Goal: Transaction & Acquisition: Purchase product/service

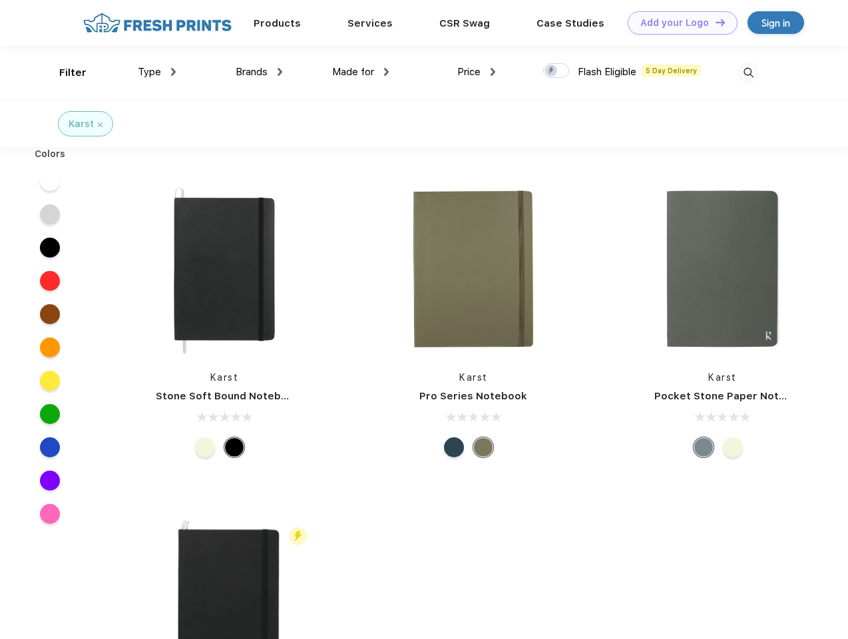
scroll to position [1, 0]
click at [678, 23] on link "Add your Logo Design Tool" at bounding box center [683, 22] width 110 height 23
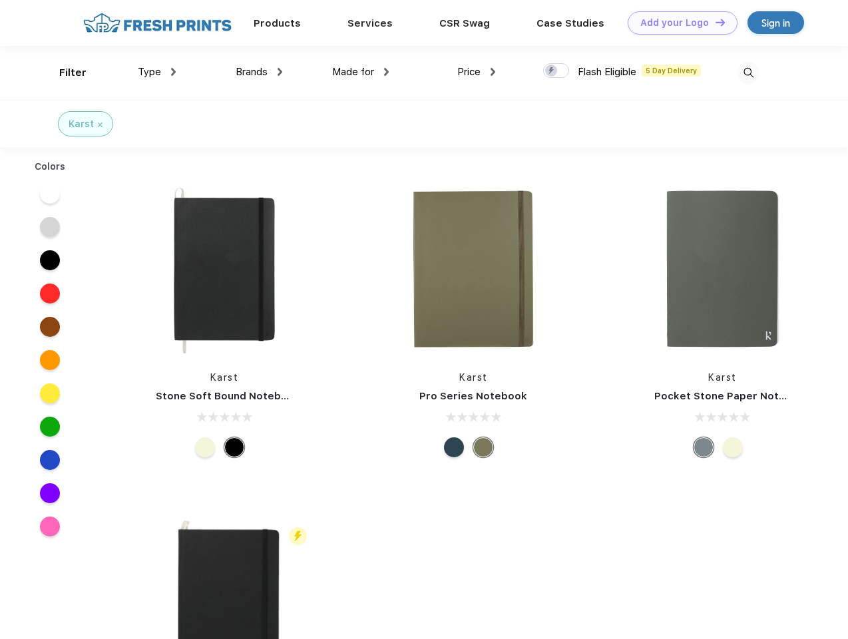
click at [0, 0] on div "Design Tool" at bounding box center [0, 0] width 0 height 0
click at [715, 22] on link "Add your Logo Design Tool" at bounding box center [683, 22] width 110 height 23
click at [64, 73] on div "Filter" at bounding box center [72, 72] width 27 height 15
click at [157, 72] on span "Type" at bounding box center [149, 72] width 23 height 12
click at [259, 72] on span "Brands" at bounding box center [252, 72] width 32 height 12
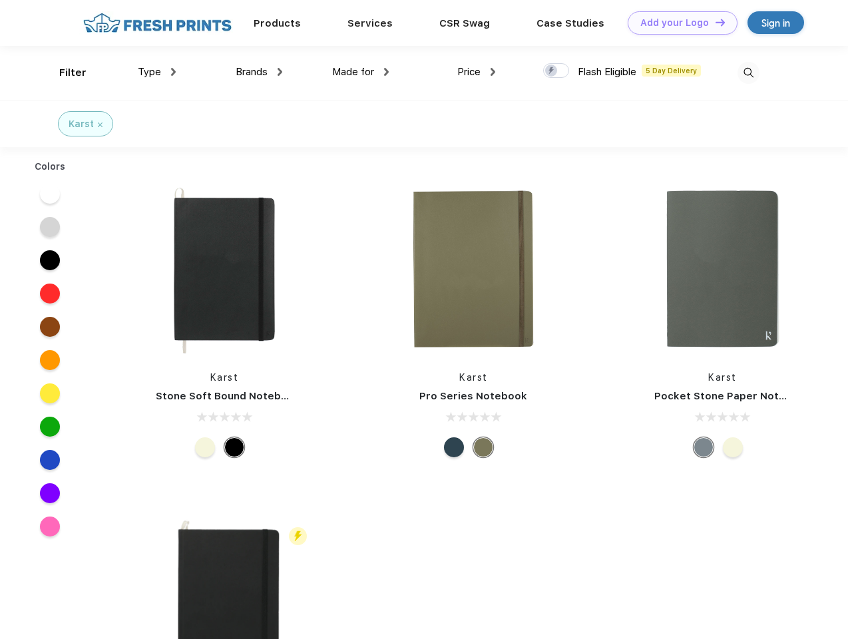
click at [361, 72] on span "Made for" at bounding box center [353, 72] width 42 height 12
click at [477, 72] on span "Price" at bounding box center [469, 72] width 23 height 12
click at [557, 71] on div at bounding box center [556, 70] width 26 height 15
click at [552, 71] on input "checkbox" at bounding box center [547, 67] width 9 height 9
click at [749, 73] on img at bounding box center [749, 73] width 22 height 22
